Goal: Browse casually: Explore the website without a specific task or goal

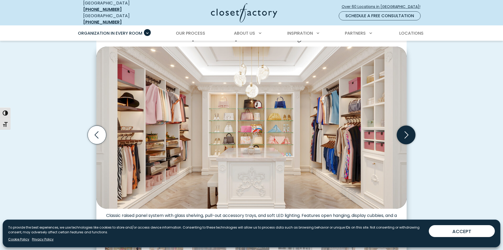
scroll to position [158, 0]
click at [407, 132] on icon "Next slide" at bounding box center [407, 135] width 4 height 7
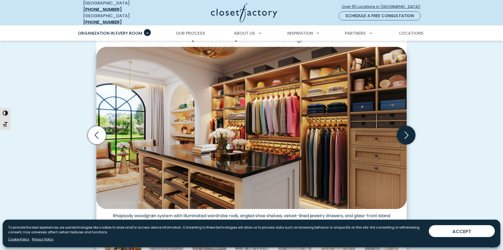
click at [407, 129] on icon "Next slide" at bounding box center [406, 135] width 18 height 18
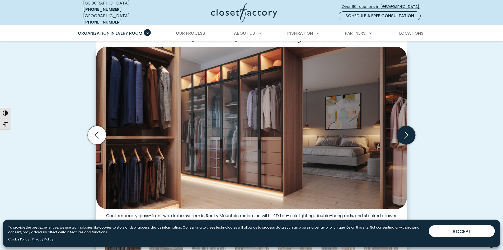
click at [407, 129] on icon "Next slide" at bounding box center [406, 135] width 18 height 18
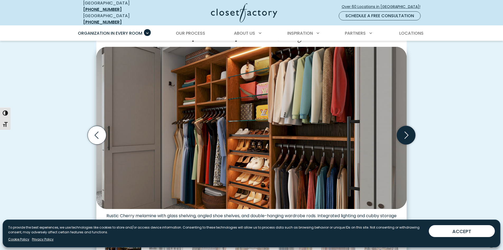
click at [407, 132] on icon "Next slide" at bounding box center [407, 135] width 4 height 7
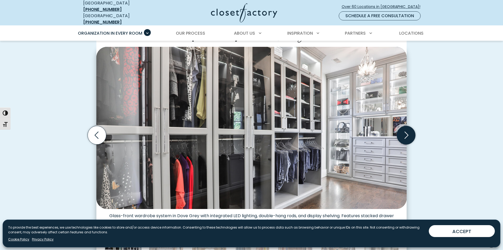
click at [407, 132] on icon "Next slide" at bounding box center [407, 135] width 4 height 7
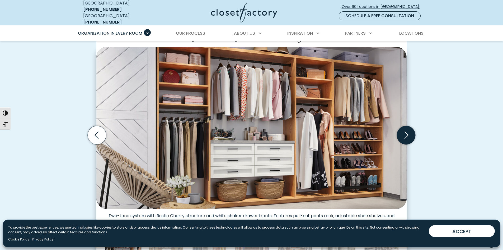
click at [407, 132] on icon "Next slide" at bounding box center [407, 135] width 4 height 7
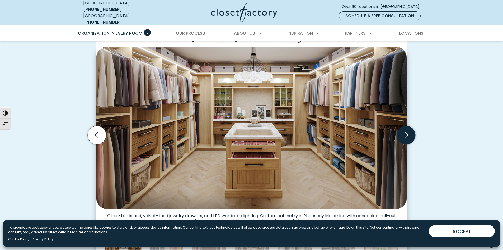
click at [407, 132] on icon "Next slide" at bounding box center [407, 135] width 4 height 7
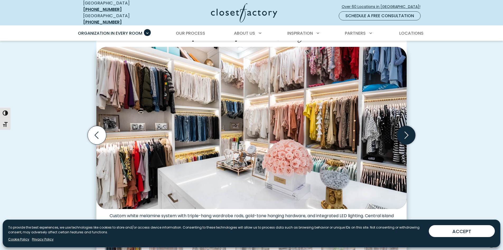
click at [407, 132] on icon "Next slide" at bounding box center [407, 135] width 4 height 7
